Goal: Task Accomplishment & Management: Manage account settings

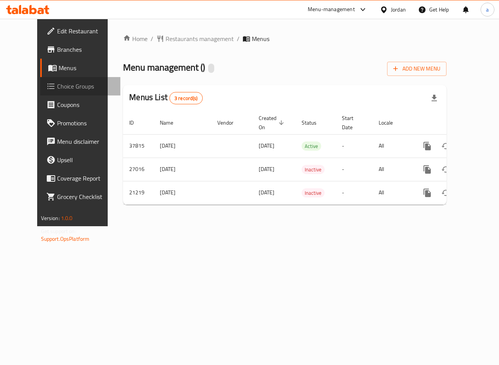
click at [57, 87] on span "Choice Groups" at bounding box center [85, 86] width 57 height 9
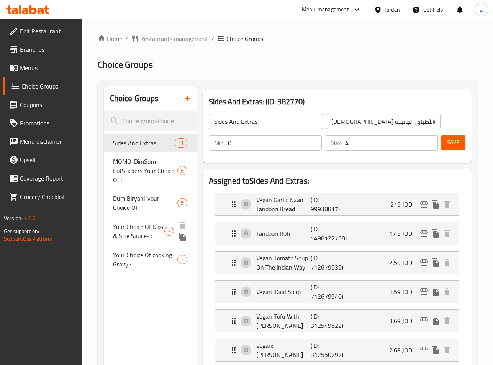
click at [131, 232] on span "Your Choice Of Dips & Side Sauces :" at bounding box center [139, 231] width 52 height 18
type input "Your Choice Of Dips & Side Sauces :"
type input "اختيارك من الصوصات الجانبية والديب :"
type input "6"
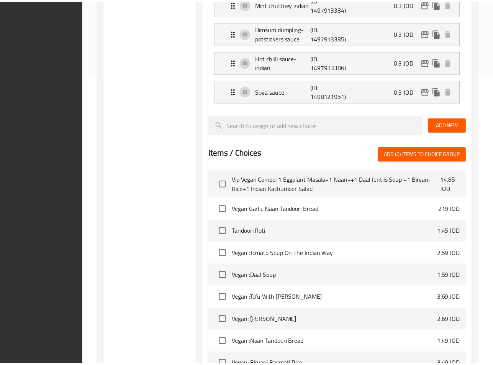
scroll to position [393, 0]
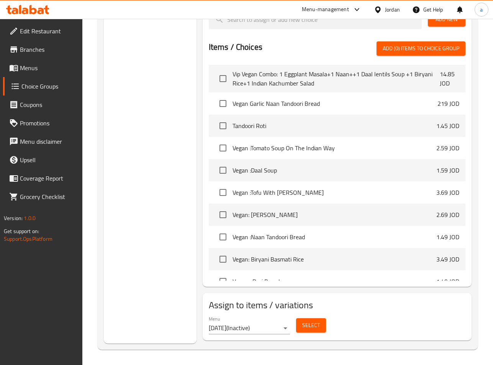
click at [164, 105] on div "Choice Groups Sides And Extras: 11 MOMO-DimSum- PotStickers Your Choice Of : 5 …" at bounding box center [150, 18] width 93 height 650
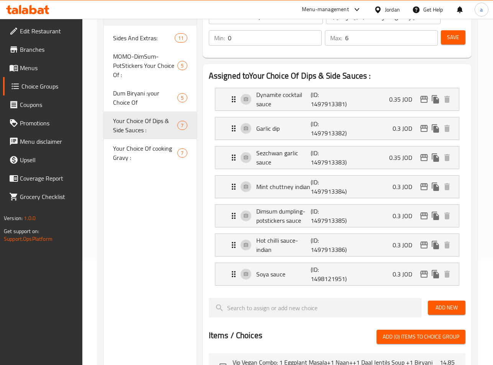
scroll to position [115, 0]
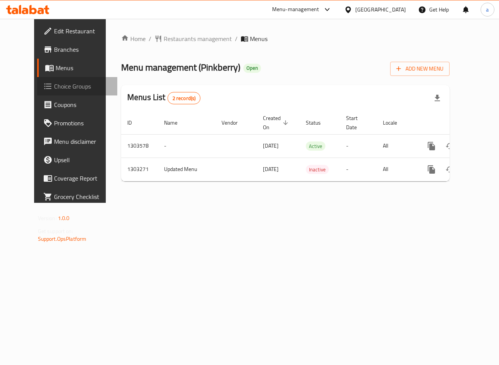
click at [54, 87] on span "Choice Groups" at bounding box center [82, 86] width 57 height 9
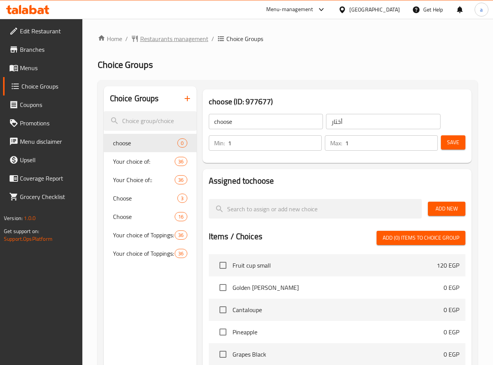
click at [146, 36] on span "Restaurants management" at bounding box center [174, 38] width 68 height 9
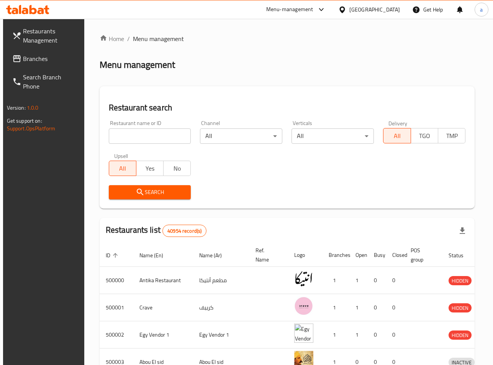
click at [154, 134] on input "search" at bounding box center [150, 135] width 82 height 15
paste input "748355"
type input "748355"
click at [138, 194] on icon "submit" at bounding box center [140, 191] width 9 height 9
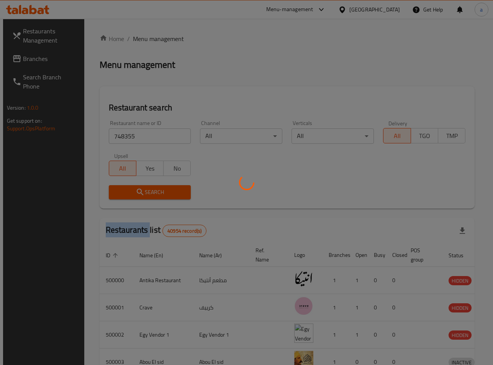
click at [138, 194] on div at bounding box center [246, 182] width 493 height 365
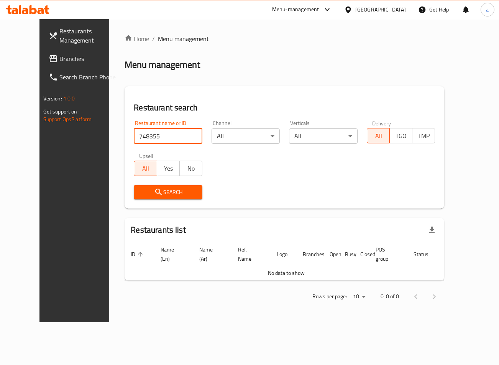
click at [134, 136] on input "748355" at bounding box center [168, 135] width 69 height 15
click at [59, 61] on span "Branches" at bounding box center [87, 58] width 57 height 9
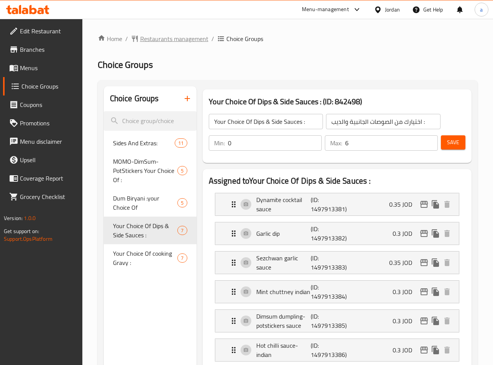
click at [138, 39] on icon "breadcrumb" at bounding box center [135, 39] width 8 height 8
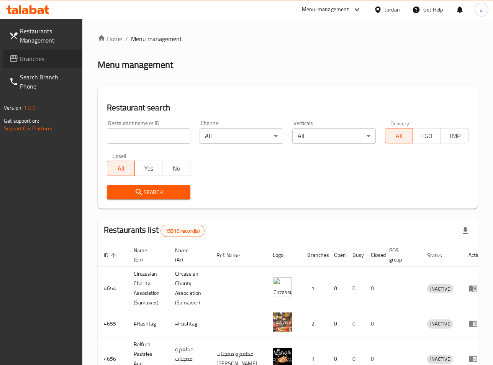
click at [34, 63] on span "Branches" at bounding box center [48, 58] width 56 height 9
